Goal: Task Accomplishment & Management: Use online tool/utility

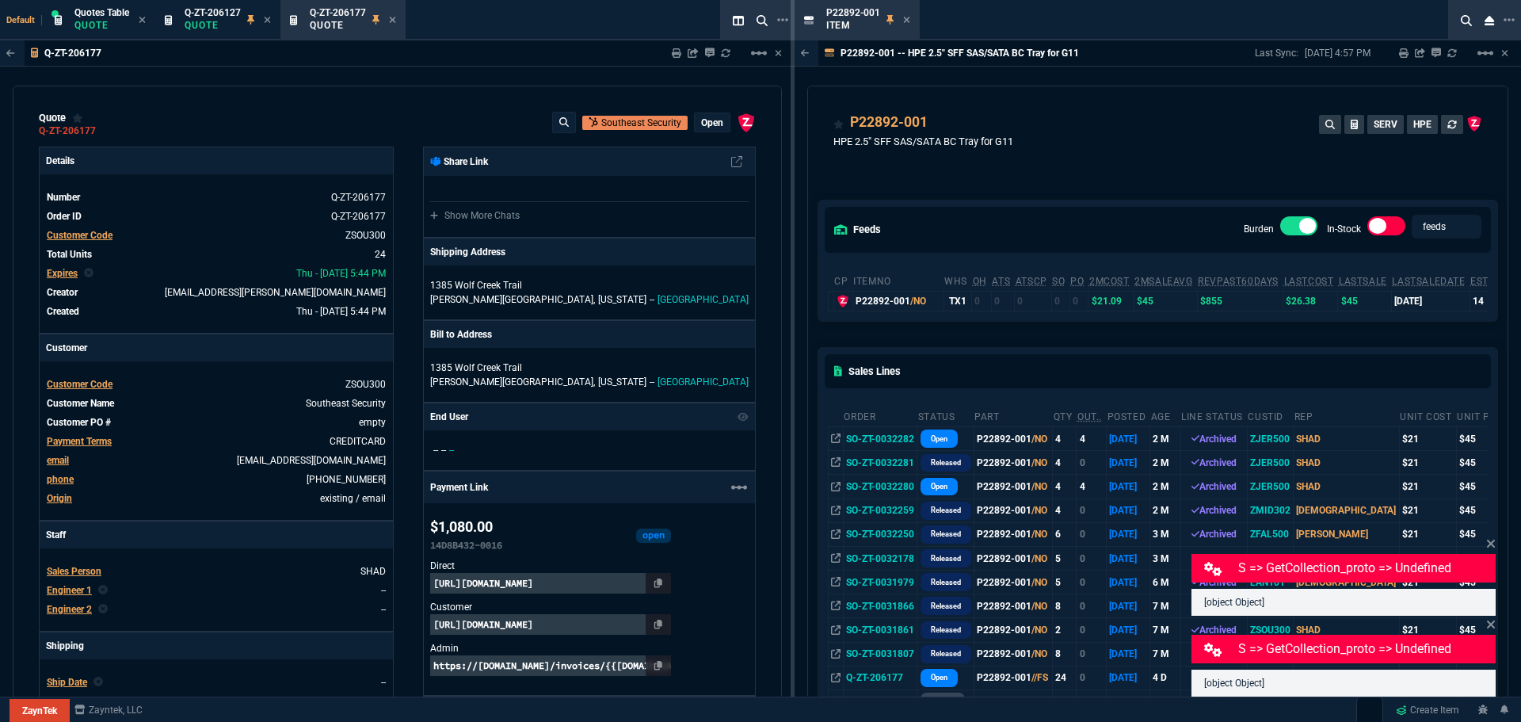
select select "4: SHAD"
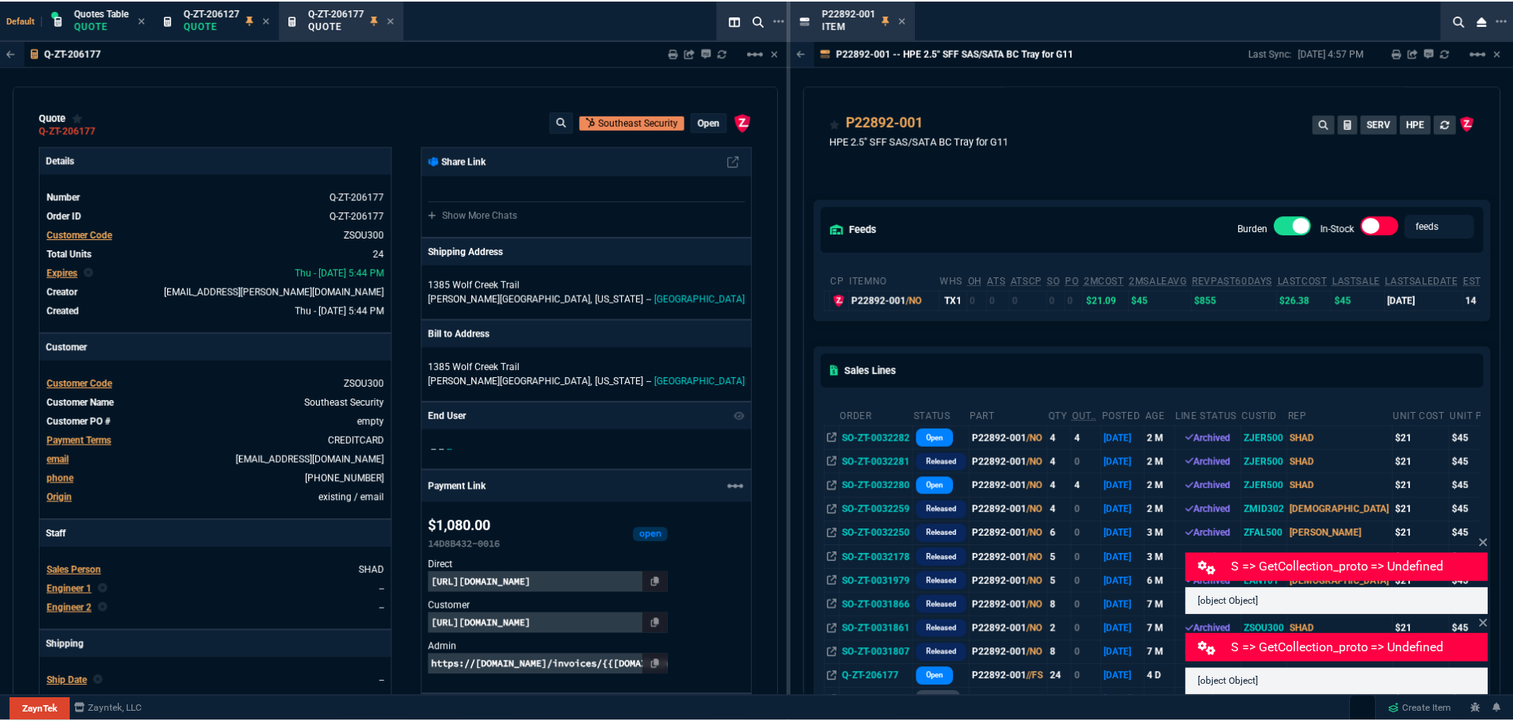
scroll to position [554, 0]
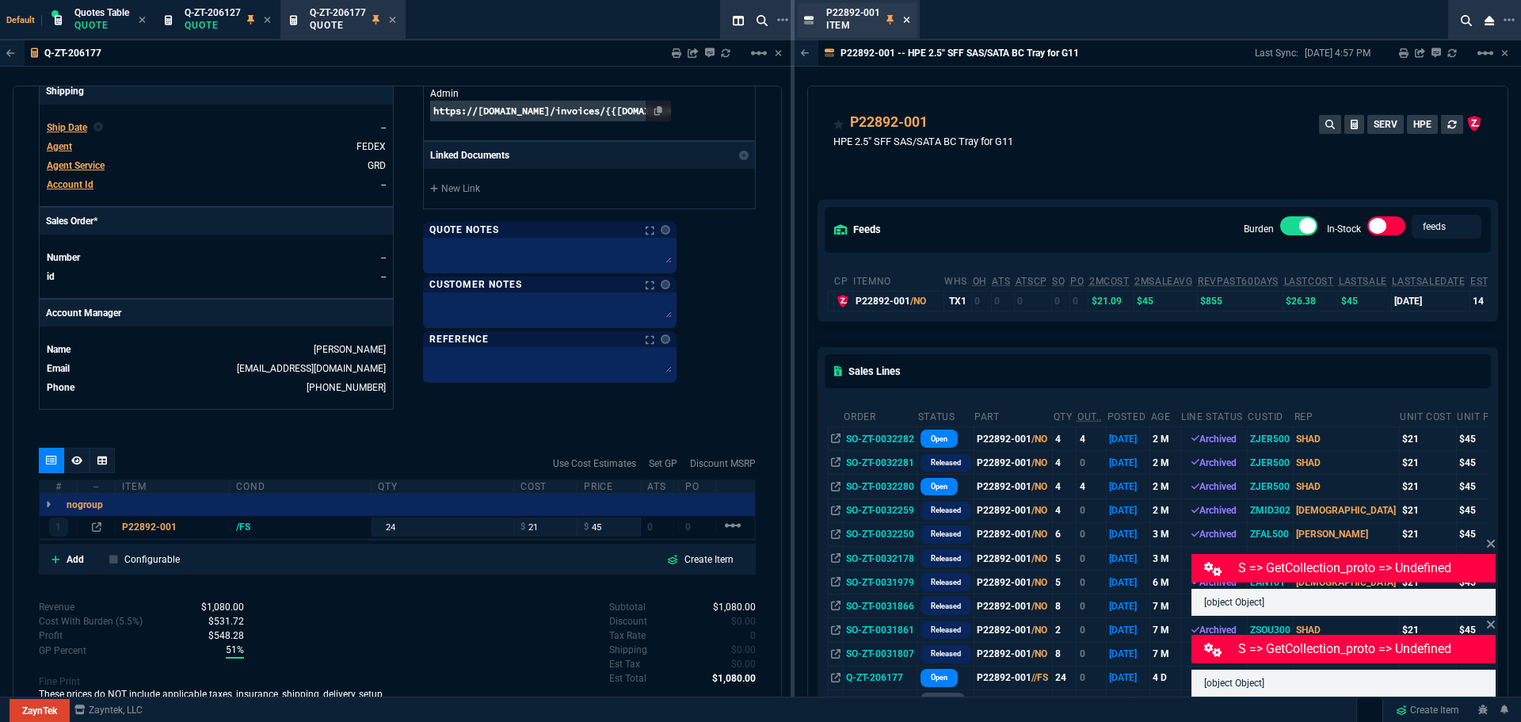
click at [906, 17] on icon at bounding box center [906, 20] width 7 height 10
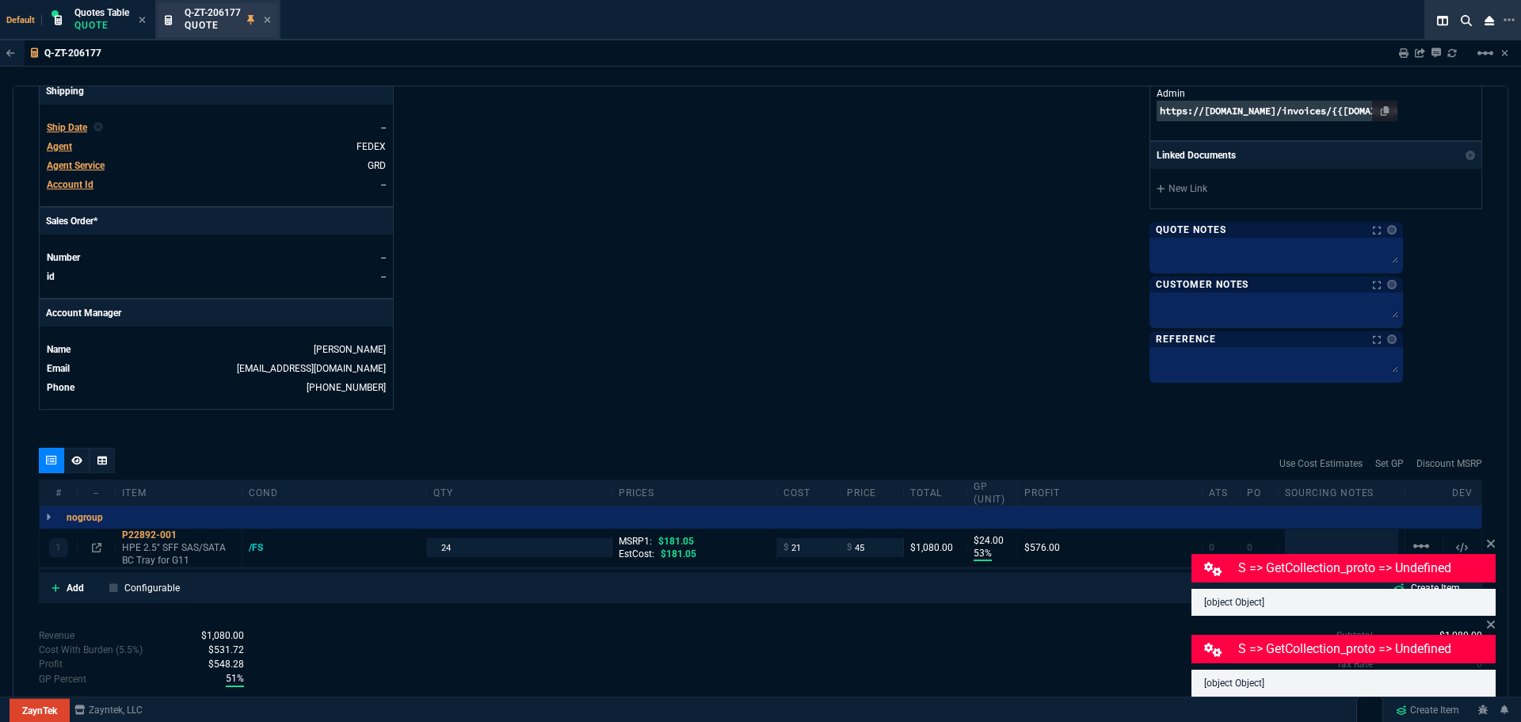
click at [264, 21] on div "Q-ZT-206177 Quote" at bounding box center [228, 20] width 86 height 28
click at [269, 17] on icon at bounding box center [267, 20] width 7 height 10
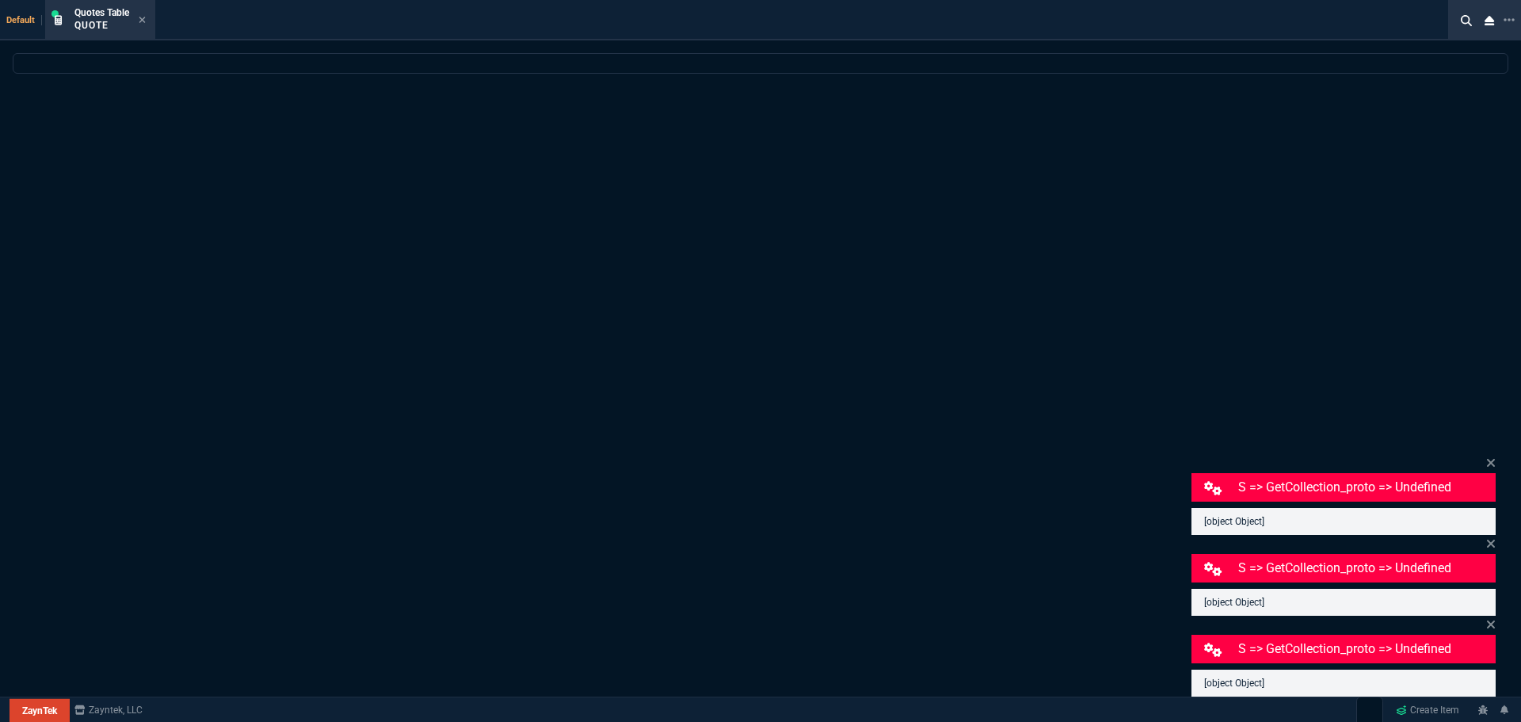
click at [143, 19] on icon at bounding box center [142, 20] width 7 height 10
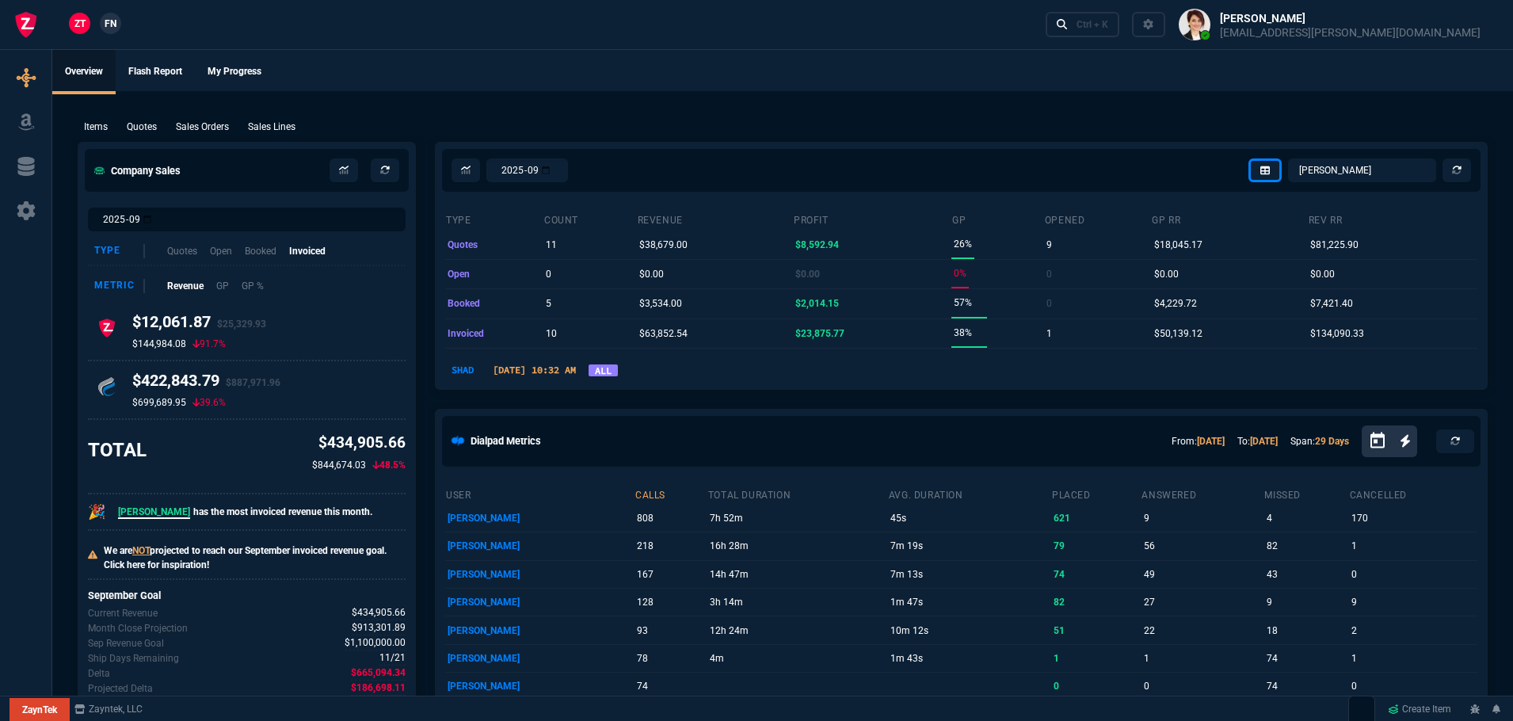
click at [463, 76] on ul "Overview Flash Report My Progress" at bounding box center [782, 70] width 1461 height 41
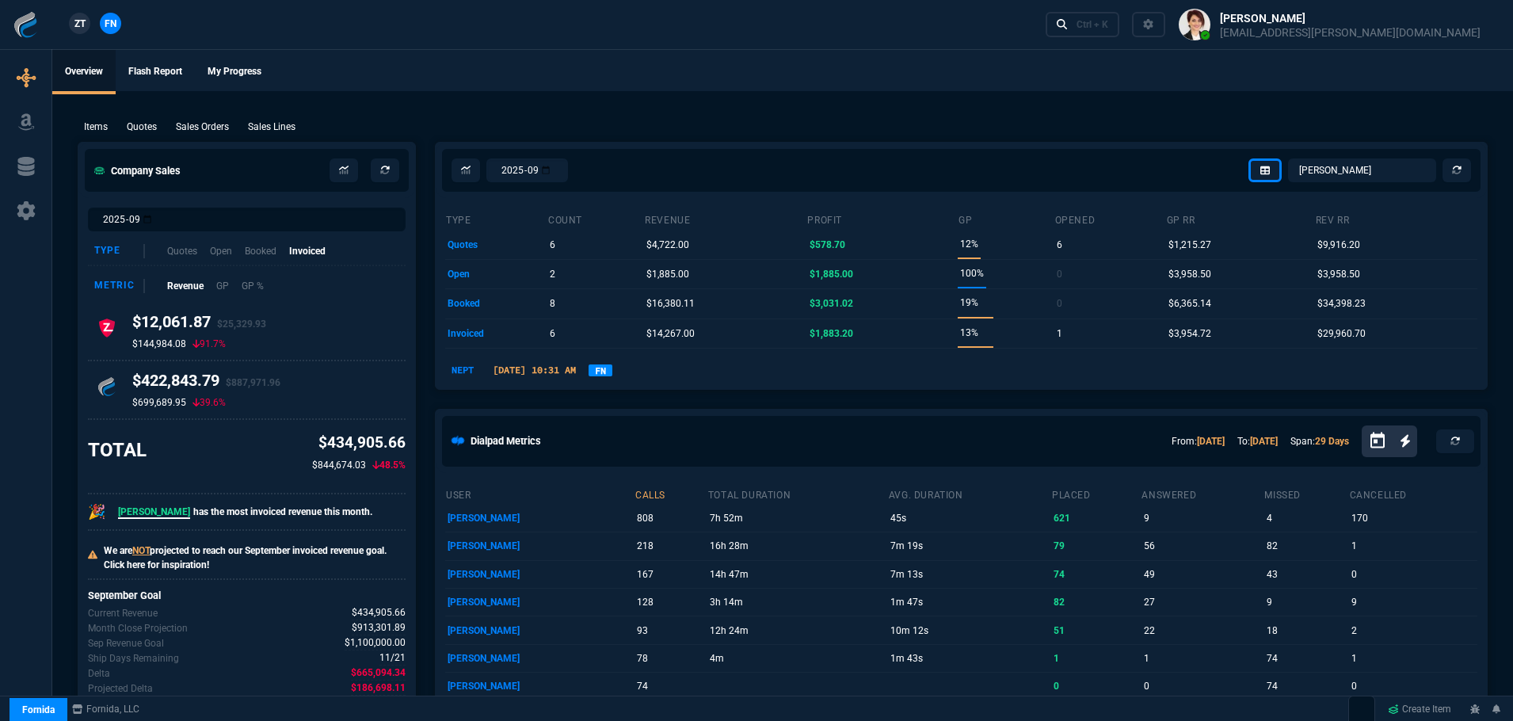
select select "8: NEPT"
select select
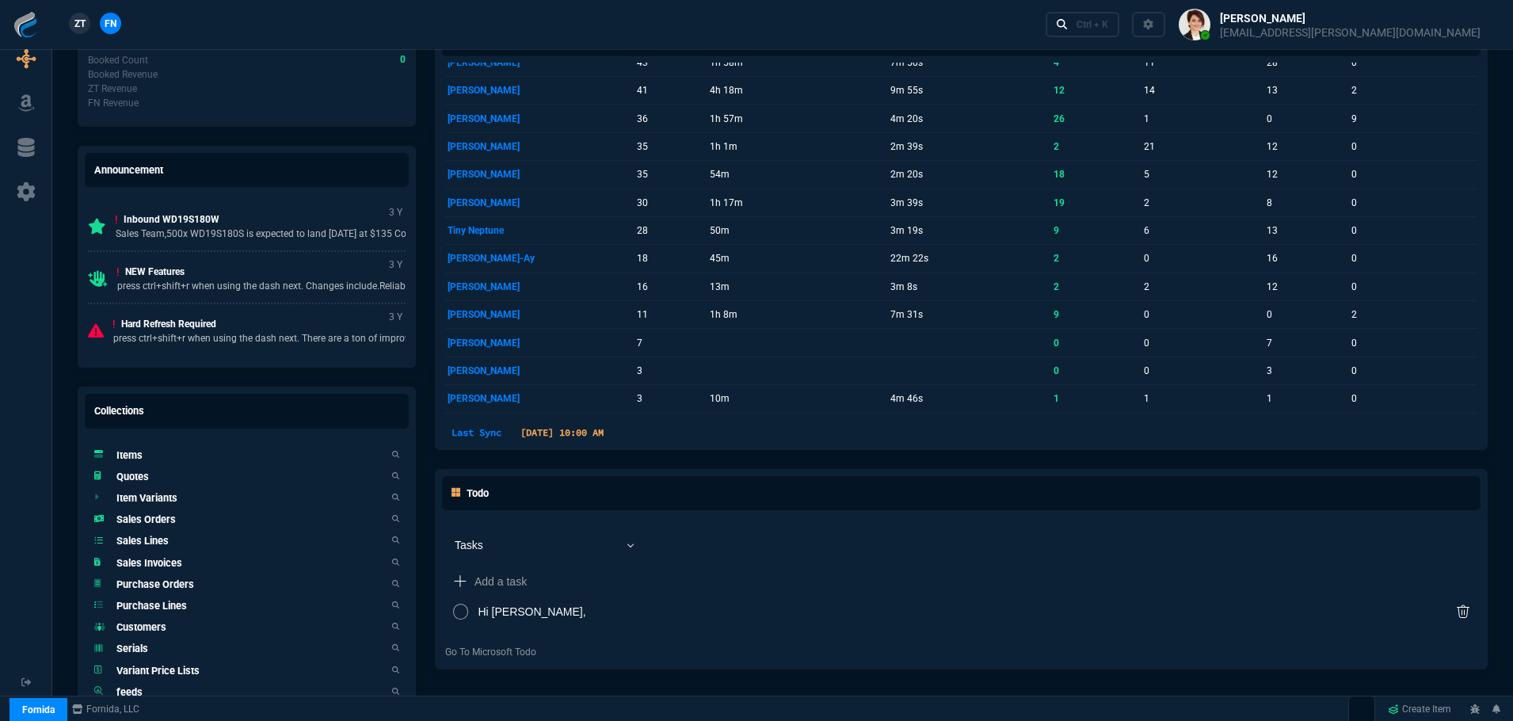
scroll to position [485, 0]
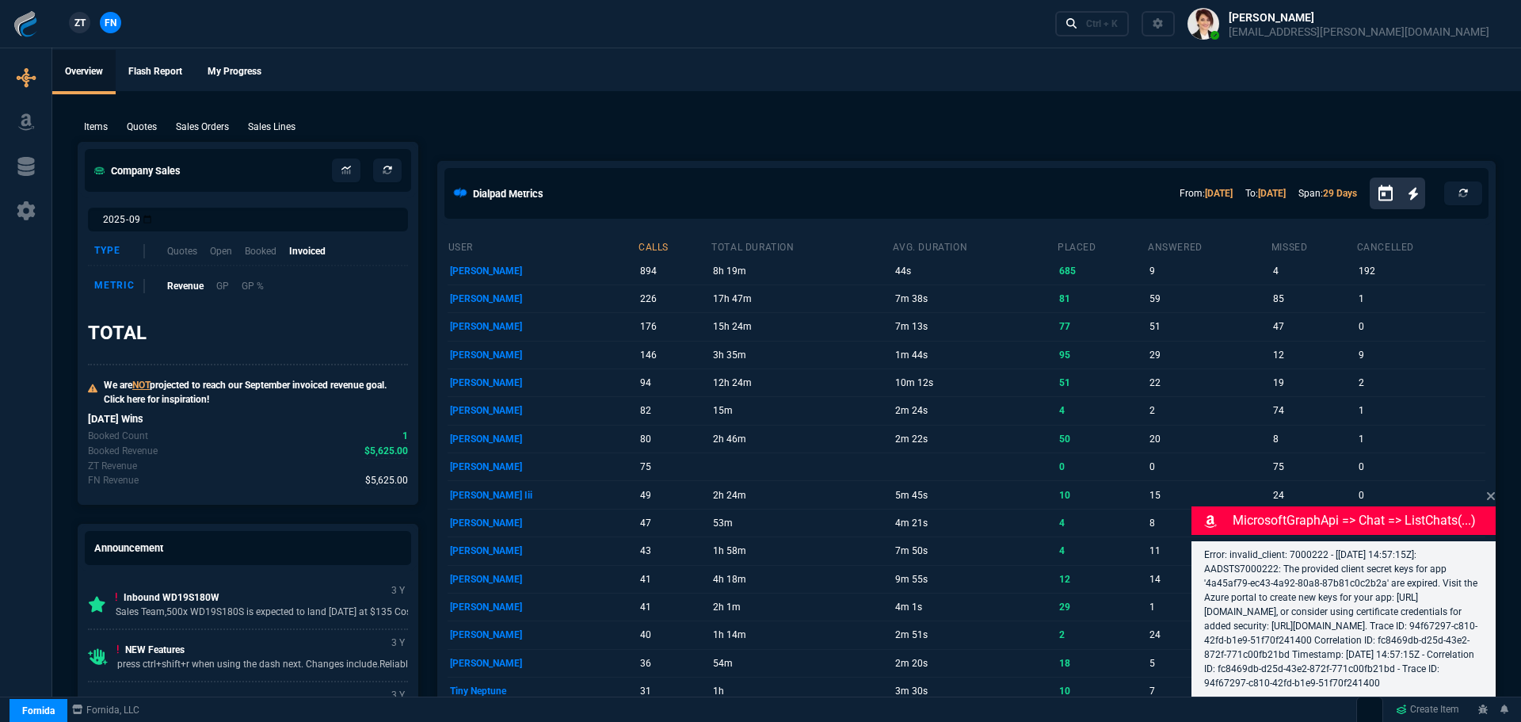
select select "4: SHAD"
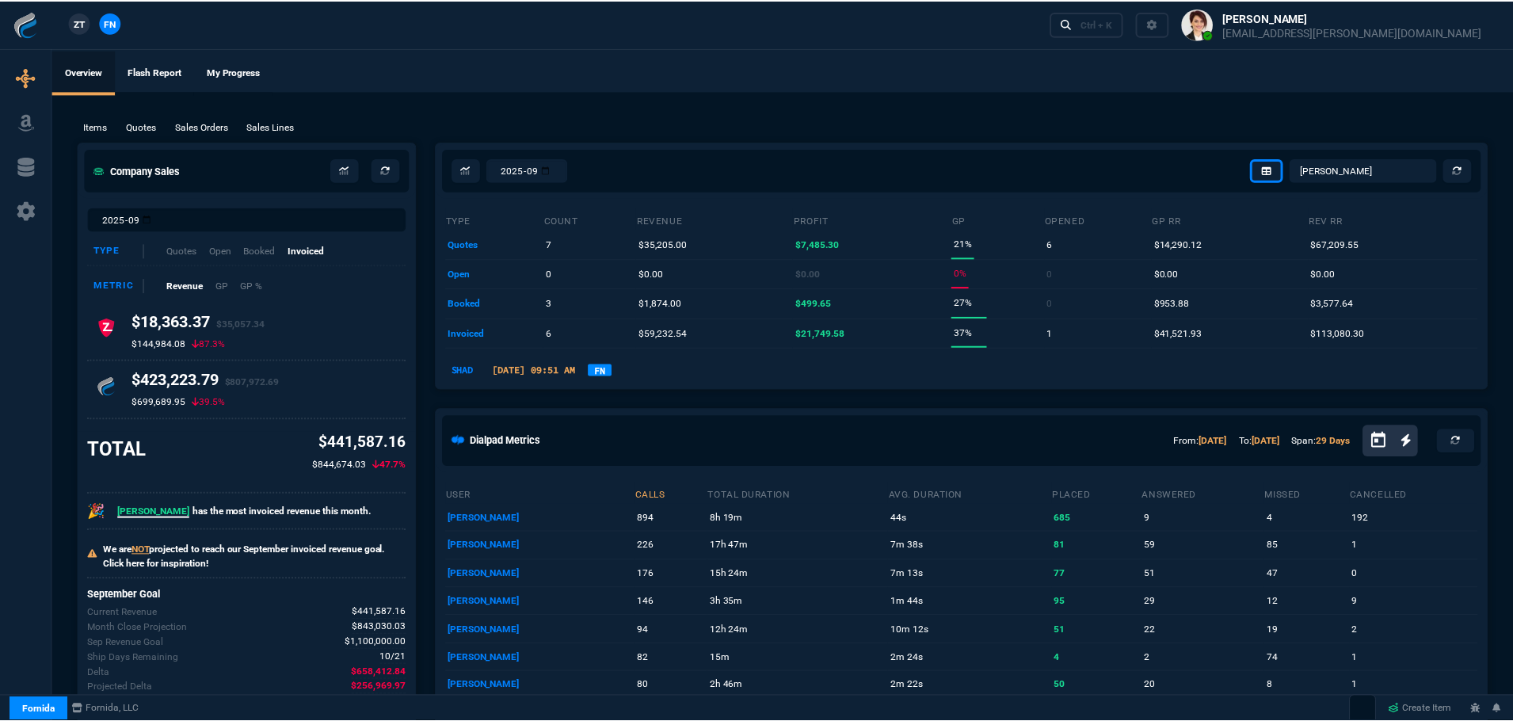
scroll to position [270, 0]
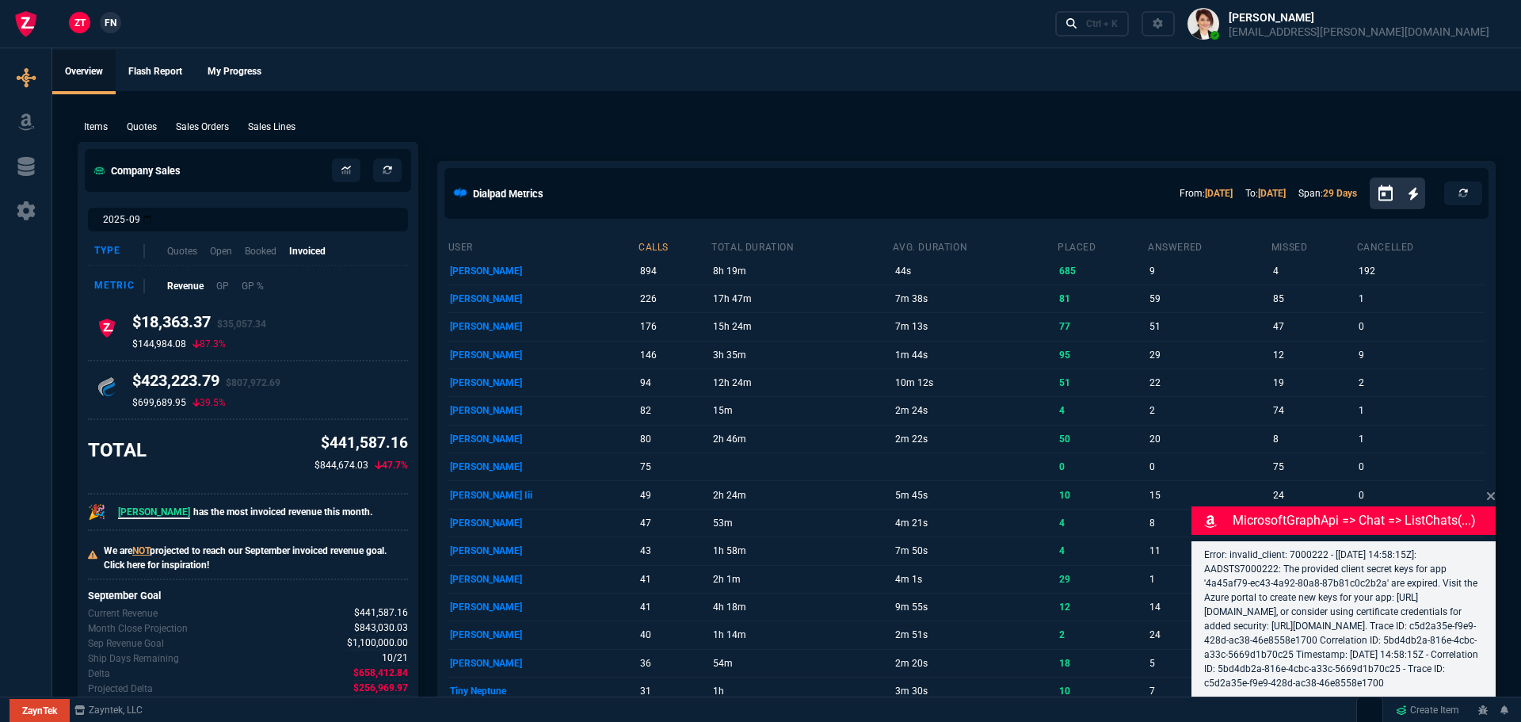
select select "4: SHAD"
